Goal: Task Accomplishment & Management: Use online tool/utility

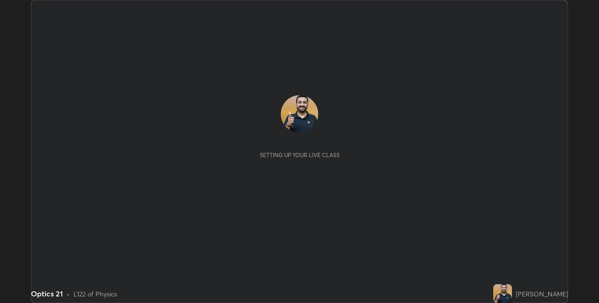
scroll to position [303, 599]
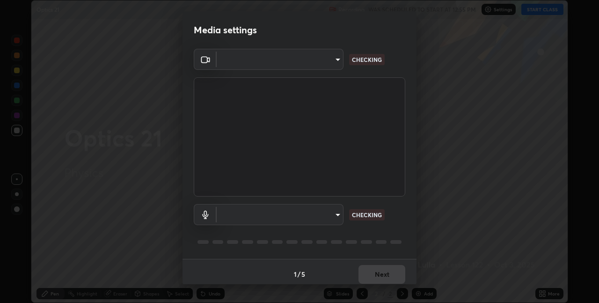
type input "8a437219b1c9d5fef93d1ec40e095ac8837f64dae60836980dab15105ba84f43"
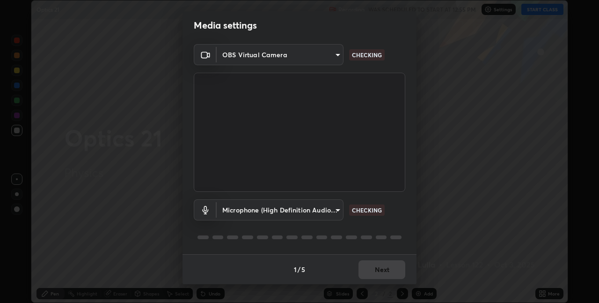
click at [325, 214] on body "Erase all Optics 21 Recording WAS SCHEDULED TO START AT 12:55 PM Settings START…" at bounding box center [299, 151] width 599 height 303
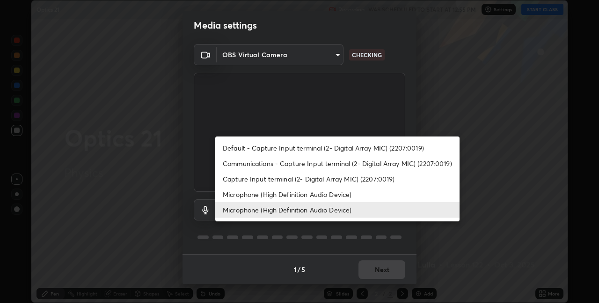
click at [316, 189] on li "Microphone (High Definition Audio Device)" at bounding box center [337, 193] width 244 height 15
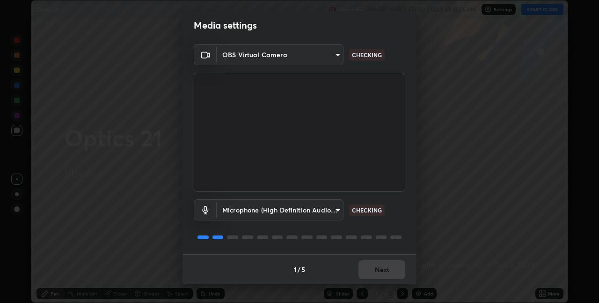
click at [315, 212] on body "Erase all Optics 21 Recording WAS SCHEDULED TO START AT 12:55 PM Settings START…" at bounding box center [299, 151] width 599 height 303
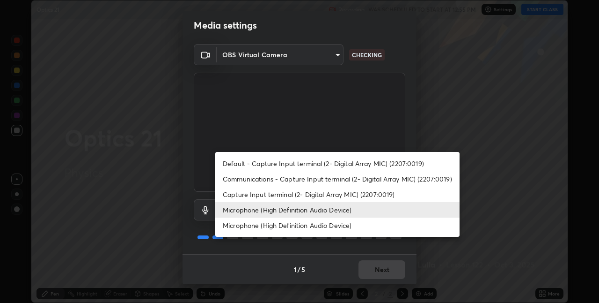
click at [326, 227] on li "Microphone (High Definition Audio Device)" at bounding box center [337, 224] width 244 height 15
type input "c30702f12a167b862caa82a10420d7d180d3bd9651605c12f0df3e89f55171a2"
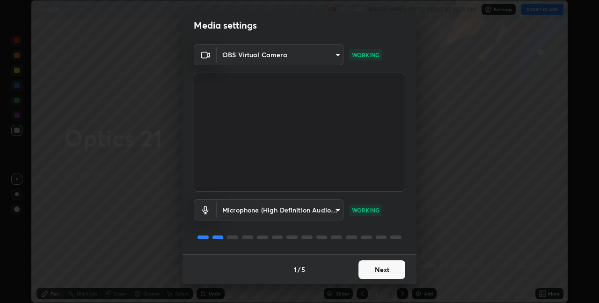
click at [377, 267] on button "Next" at bounding box center [382, 269] width 47 height 19
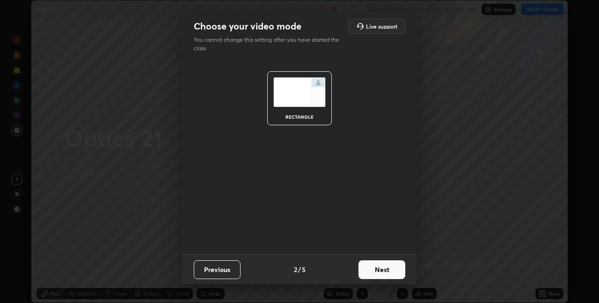
scroll to position [0, 0]
click at [380, 272] on button "Next" at bounding box center [382, 269] width 47 height 19
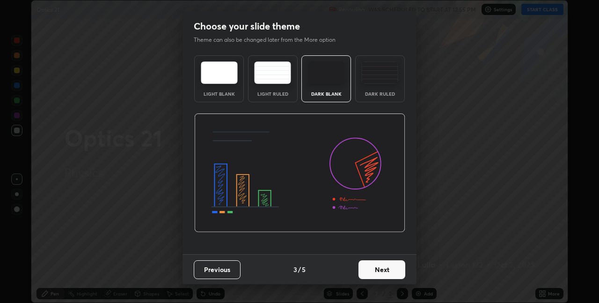
click at [399, 272] on button "Next" at bounding box center [382, 269] width 47 height 19
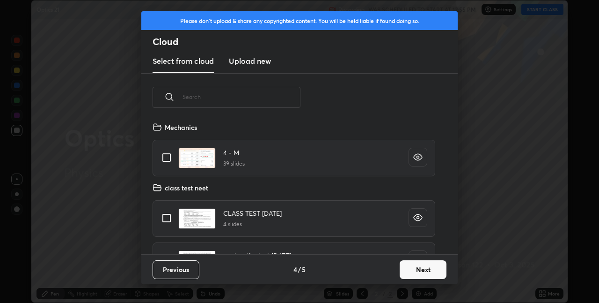
scroll to position [133, 301]
click at [414, 267] on button "Next" at bounding box center [423, 269] width 47 height 19
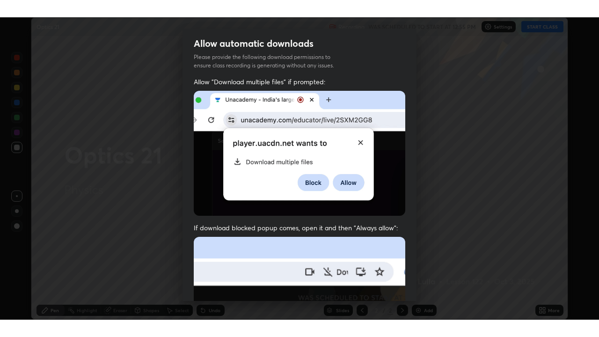
scroll to position [196, 0]
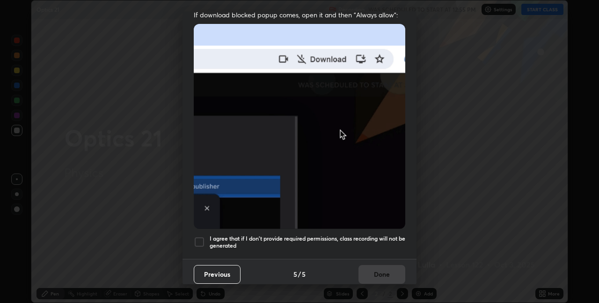
click at [338, 235] on h5 "I agree that if I don't provide required permissions, class recording will not …" at bounding box center [308, 242] width 196 height 15
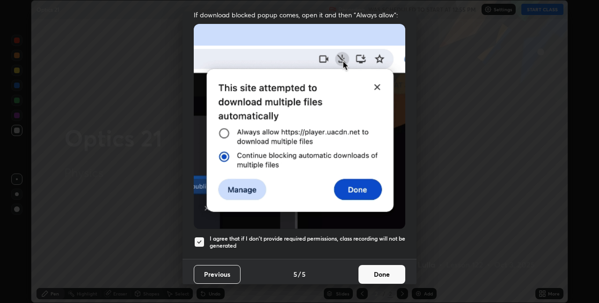
click at [373, 268] on button "Done" at bounding box center [382, 274] width 47 height 19
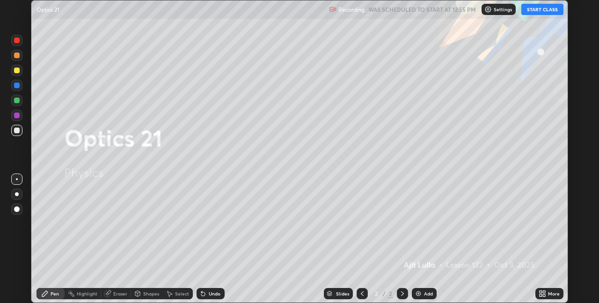
click at [527, 13] on button "START CLASS" at bounding box center [543, 9] width 42 height 11
click at [541, 291] on icon at bounding box center [541, 291] width 2 height 2
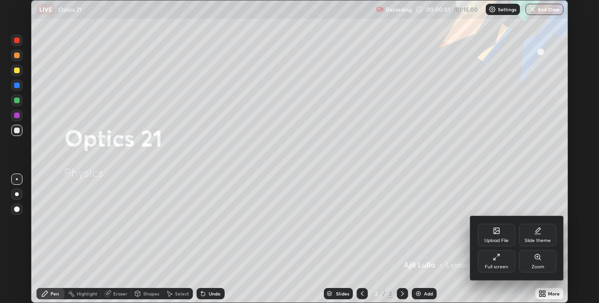
click at [495, 260] on div "Full screen" at bounding box center [496, 261] width 37 height 22
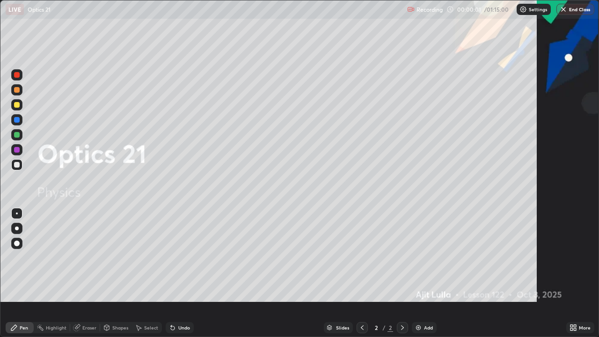
scroll to position [337, 599]
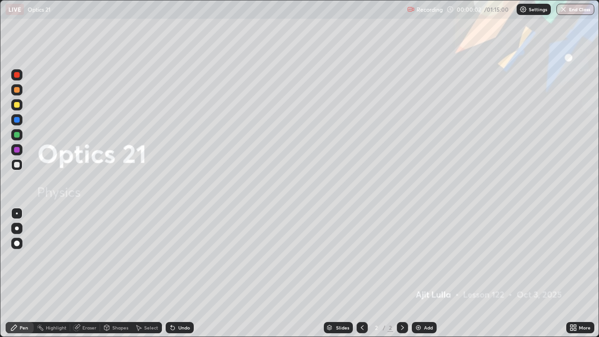
click at [433, 302] on div "Add" at bounding box center [424, 327] width 25 height 11
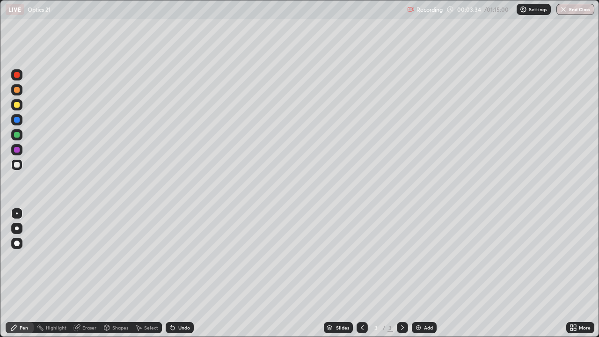
click at [19, 108] on div at bounding box center [16, 104] width 11 height 11
click at [17, 167] on div at bounding box center [17, 165] width 6 height 6
click at [20, 106] on div at bounding box center [16, 104] width 11 height 11
click at [80, 302] on icon at bounding box center [76, 327] width 7 height 7
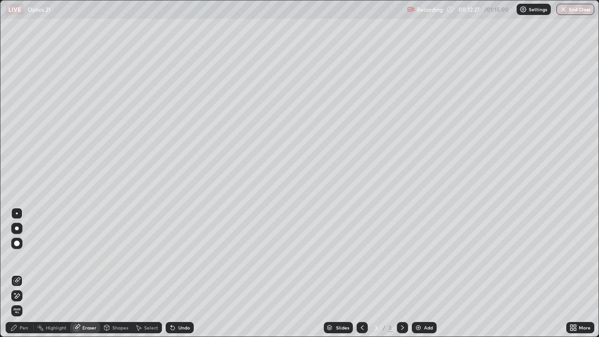
click at [18, 280] on icon at bounding box center [16, 280] width 7 height 7
click at [27, 302] on div "Pen" at bounding box center [20, 327] width 28 height 11
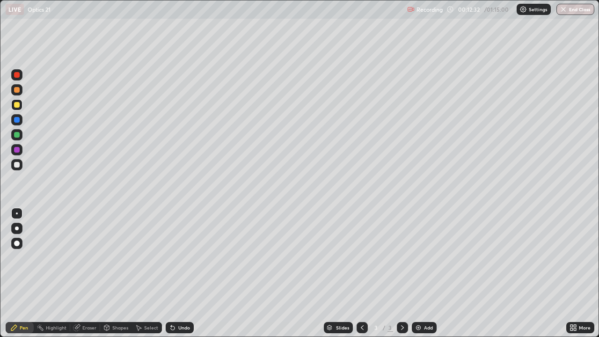
click at [176, 302] on div "Undo" at bounding box center [180, 327] width 28 height 11
click at [424, 302] on div "Add" at bounding box center [428, 328] width 9 height 5
click at [22, 169] on div at bounding box center [16, 164] width 11 height 15
click at [21, 166] on div at bounding box center [16, 164] width 11 height 11
click at [186, 302] on div "Undo" at bounding box center [180, 327] width 28 height 11
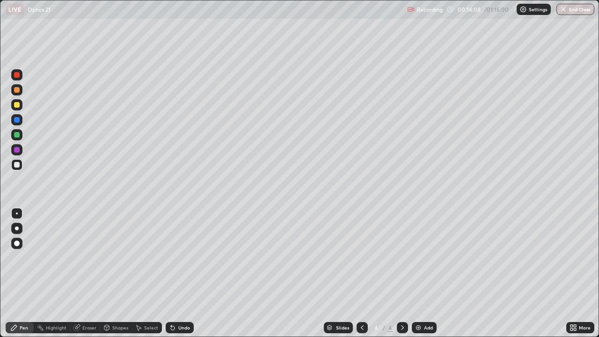
click at [185, 302] on div "Undo" at bounding box center [184, 328] width 12 height 5
click at [186, 302] on div "Undo" at bounding box center [184, 328] width 12 height 5
click at [431, 302] on div "Add" at bounding box center [428, 328] width 9 height 5
click at [429, 302] on div "Add" at bounding box center [424, 327] width 25 height 11
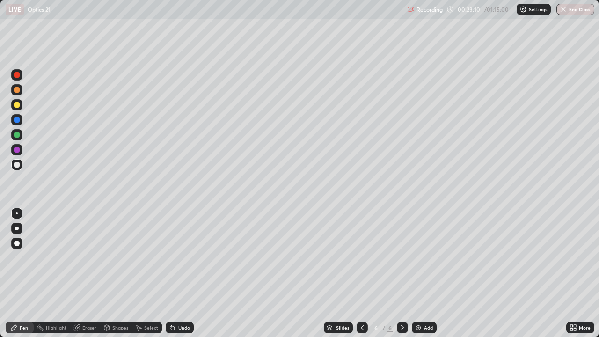
click at [17, 105] on div at bounding box center [17, 105] width 6 height 6
click at [428, 302] on div "Add" at bounding box center [428, 328] width 9 height 5
click at [22, 106] on div at bounding box center [16, 104] width 11 height 11
click at [81, 302] on div "Eraser" at bounding box center [85, 327] width 30 height 11
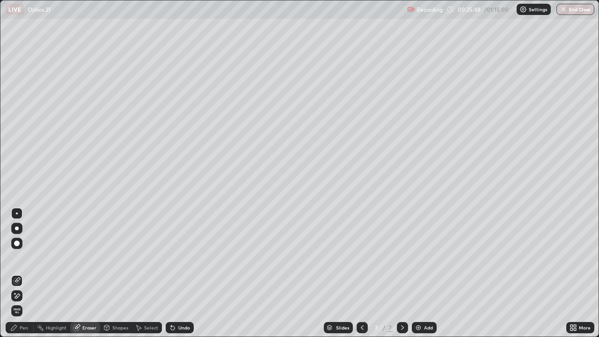
click at [12, 281] on div at bounding box center [16, 280] width 11 height 11
click at [20, 302] on div "Pen" at bounding box center [24, 328] width 8 height 5
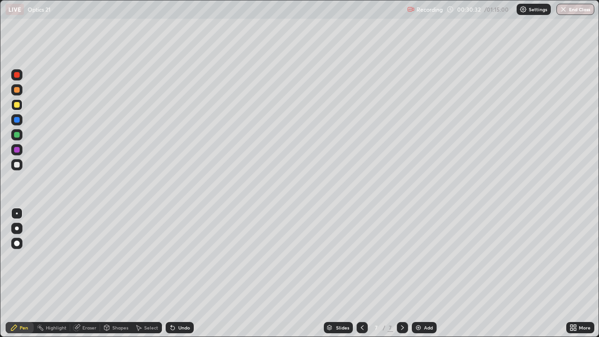
click at [430, 302] on div "Add" at bounding box center [424, 327] width 25 height 11
click at [21, 166] on div at bounding box center [16, 164] width 11 height 11
click at [146, 302] on div "Select" at bounding box center [151, 328] width 14 height 5
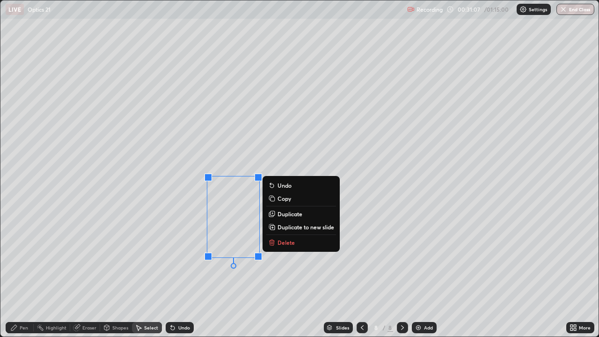
click at [223, 289] on div "0 ° Undo Copy Duplicate Duplicate to new slide Delete" at bounding box center [299, 168] width 599 height 336
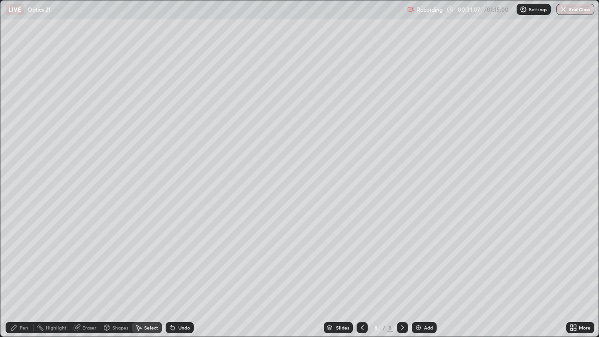
click at [90, 302] on div "Eraser" at bounding box center [89, 328] width 14 height 5
click at [31, 302] on div "Pen" at bounding box center [20, 327] width 28 height 11
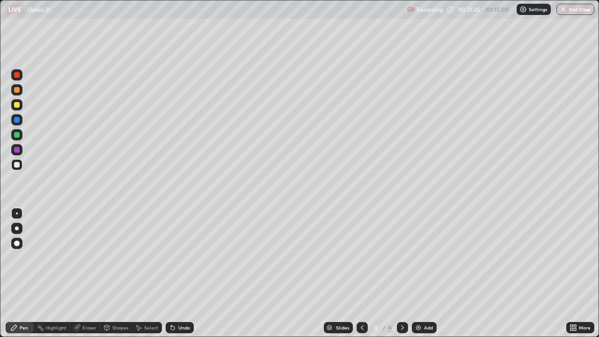
click at [192, 302] on div "Undo" at bounding box center [180, 327] width 28 height 11
click at [189, 302] on div "Undo" at bounding box center [180, 327] width 28 height 11
click at [186, 302] on div "Undo" at bounding box center [180, 327] width 28 height 11
click at [185, 302] on div "Undo" at bounding box center [184, 328] width 12 height 5
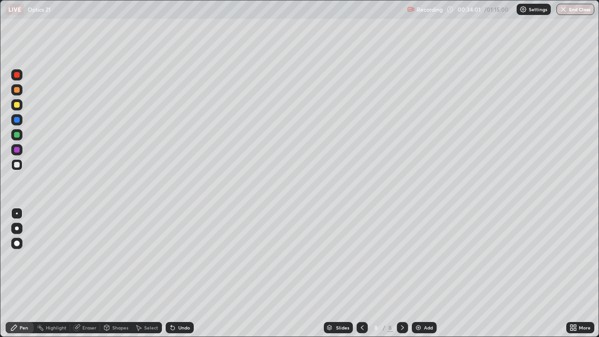
click at [429, 302] on div "Add" at bounding box center [424, 327] width 25 height 11
click at [19, 106] on div at bounding box center [17, 105] width 6 height 6
click at [20, 166] on div at bounding box center [16, 164] width 11 height 11
click at [171, 302] on icon at bounding box center [173, 328] width 4 height 4
click at [174, 302] on icon at bounding box center [172, 327] width 7 height 7
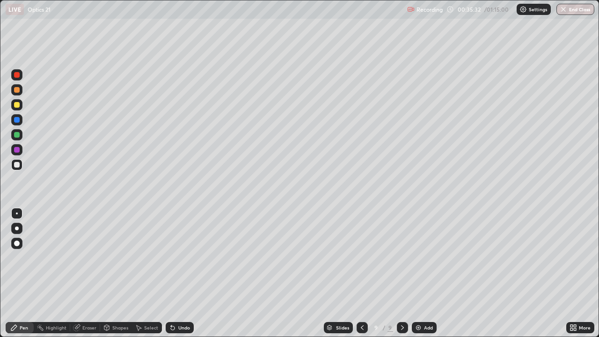
click at [178, 302] on div "Undo" at bounding box center [184, 328] width 12 height 5
click at [180, 302] on div "Undo" at bounding box center [184, 328] width 12 height 5
click at [183, 302] on div "Undo" at bounding box center [184, 328] width 12 height 5
click at [179, 302] on div "Undo" at bounding box center [184, 328] width 12 height 5
click at [180, 302] on div "Undo" at bounding box center [184, 328] width 12 height 5
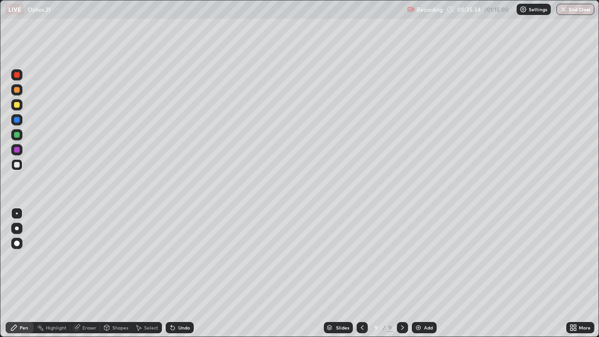
click at [182, 302] on div "Undo" at bounding box center [184, 328] width 12 height 5
click at [185, 302] on div "Undo" at bounding box center [184, 328] width 12 height 5
click at [83, 302] on div "Eraser" at bounding box center [89, 328] width 14 height 5
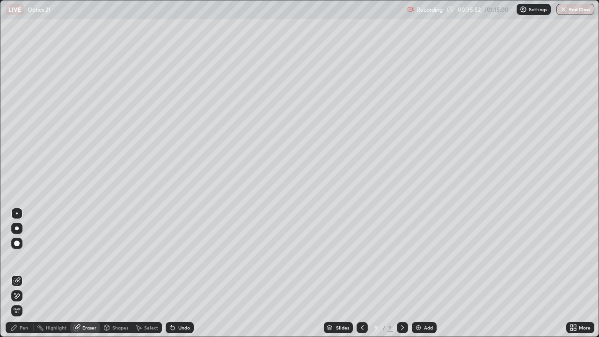
click at [9, 302] on div "Pen" at bounding box center [20, 327] width 28 height 11
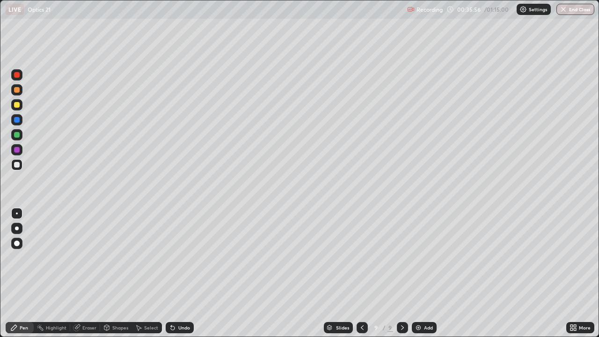
click at [179, 302] on div "Undo" at bounding box center [184, 328] width 12 height 5
click at [80, 302] on div "Eraser" at bounding box center [85, 327] width 30 height 19
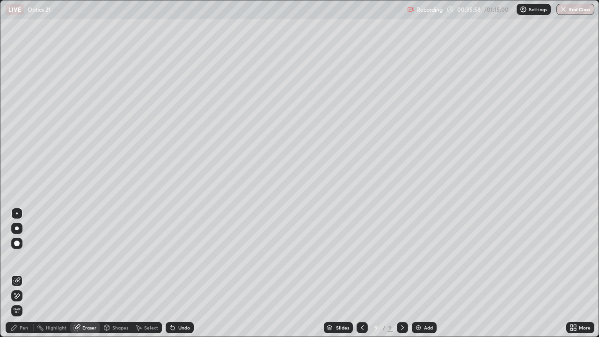
click at [77, 302] on icon at bounding box center [77, 328] width 6 height 6
click at [19, 296] on icon at bounding box center [16, 296] width 7 height 8
click at [21, 302] on div "Pen" at bounding box center [24, 328] width 8 height 5
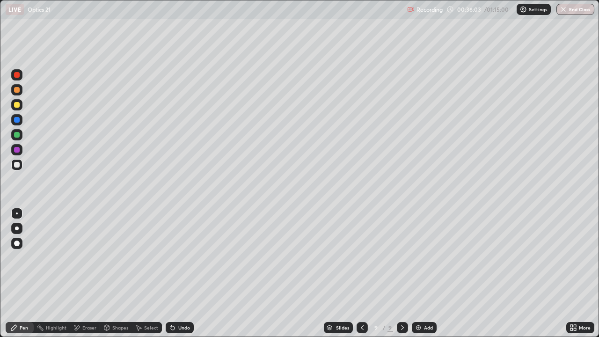
click at [151, 302] on div "Select" at bounding box center [151, 328] width 14 height 5
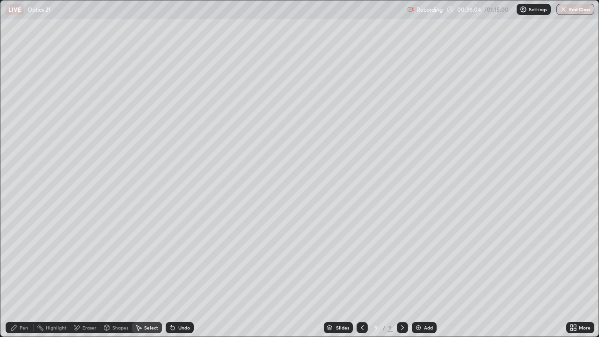
click at [178, 302] on div "Undo" at bounding box center [184, 328] width 12 height 5
click at [26, 302] on div "Pen" at bounding box center [20, 327] width 28 height 11
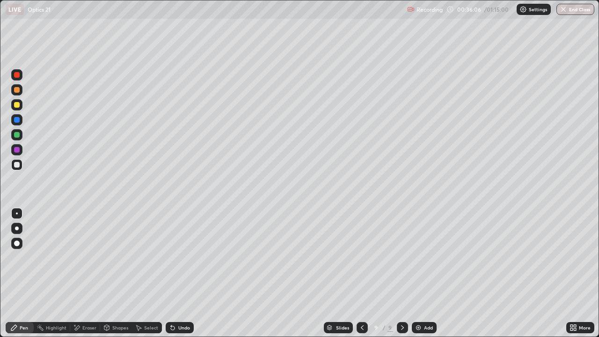
click at [18, 136] on div at bounding box center [17, 135] width 6 height 6
click at [19, 166] on div at bounding box center [17, 165] width 6 height 6
click at [434, 302] on div "Add" at bounding box center [424, 327] width 25 height 11
click at [22, 104] on div at bounding box center [16, 104] width 11 height 11
click at [426, 302] on div "Add" at bounding box center [428, 328] width 9 height 5
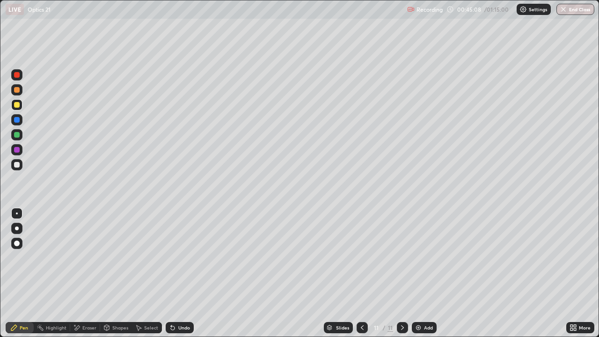
click at [21, 161] on div at bounding box center [16, 164] width 11 height 11
click at [182, 302] on div "Undo" at bounding box center [184, 328] width 12 height 5
click at [183, 302] on div "Undo" at bounding box center [184, 328] width 12 height 5
click at [188, 302] on div "Undo" at bounding box center [184, 328] width 12 height 5
click at [186, 302] on div "Undo" at bounding box center [184, 328] width 12 height 5
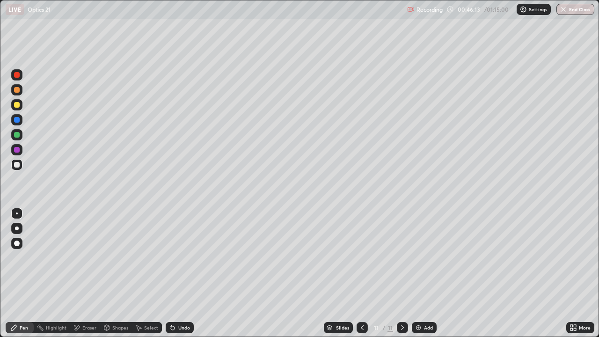
click at [185, 302] on div "Undo" at bounding box center [184, 328] width 12 height 5
click at [181, 302] on div "Undo" at bounding box center [180, 327] width 28 height 11
click at [180, 302] on div "Undo" at bounding box center [180, 327] width 28 height 11
click at [179, 302] on div "Undo" at bounding box center [184, 328] width 12 height 5
click at [180, 302] on div "Undo" at bounding box center [184, 328] width 12 height 5
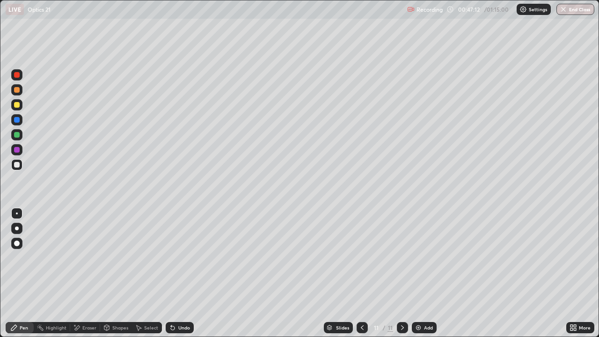
click at [180, 302] on div "Undo" at bounding box center [184, 328] width 12 height 5
click at [181, 302] on div "Undo" at bounding box center [184, 328] width 12 height 5
click at [182, 302] on div "Undo" at bounding box center [184, 328] width 12 height 5
click at [181, 302] on div "Undo" at bounding box center [184, 328] width 12 height 5
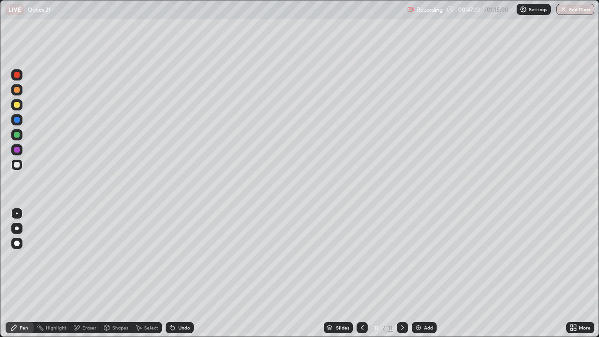
click at [181, 302] on div "Undo" at bounding box center [184, 328] width 12 height 5
click at [183, 302] on div "Undo" at bounding box center [184, 328] width 12 height 5
click at [416, 302] on div "Add" at bounding box center [424, 327] width 25 height 11
click at [22, 106] on div at bounding box center [16, 104] width 11 height 11
click at [171, 302] on icon at bounding box center [171, 326] width 1 height 1
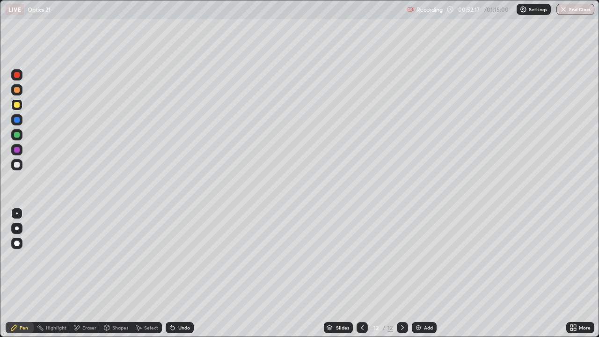
click at [175, 302] on icon at bounding box center [172, 327] width 7 height 7
click at [176, 302] on div "Undo" at bounding box center [180, 327] width 28 height 11
click at [19, 166] on div at bounding box center [17, 165] width 6 height 6
click at [192, 302] on div "Undo" at bounding box center [180, 327] width 28 height 11
click at [423, 302] on div "Add" at bounding box center [424, 327] width 25 height 11
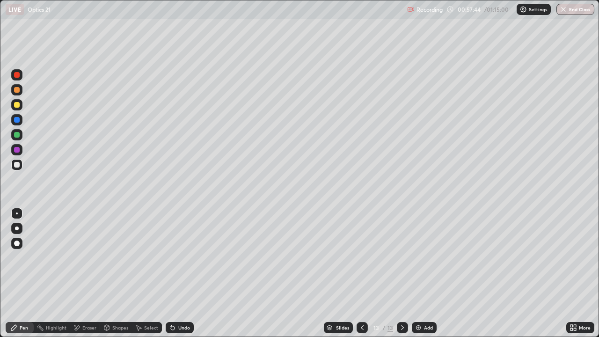
click at [20, 106] on div at bounding box center [16, 104] width 11 height 11
click at [425, 302] on div "Add" at bounding box center [428, 328] width 9 height 5
click at [429, 302] on div "Add" at bounding box center [424, 327] width 25 height 11
click at [362, 302] on icon at bounding box center [362, 327] width 7 height 7
click at [432, 302] on div "Add" at bounding box center [428, 328] width 9 height 5
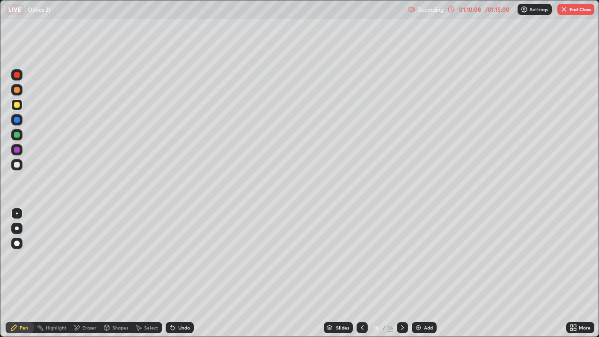
click at [569, 8] on button "End Class" at bounding box center [576, 9] width 37 height 11
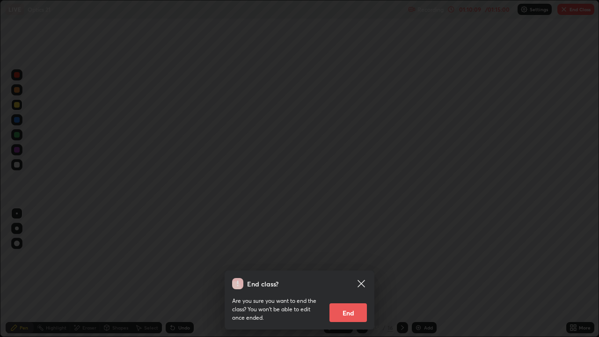
click at [361, 302] on button "End" at bounding box center [348, 312] width 37 height 19
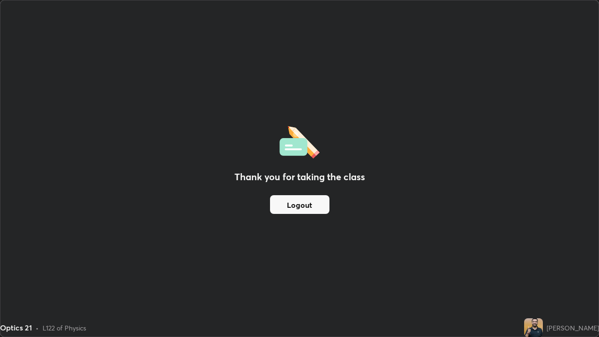
click at [313, 211] on button "Logout" at bounding box center [299, 204] width 59 height 19
